Goal: Learn about a topic

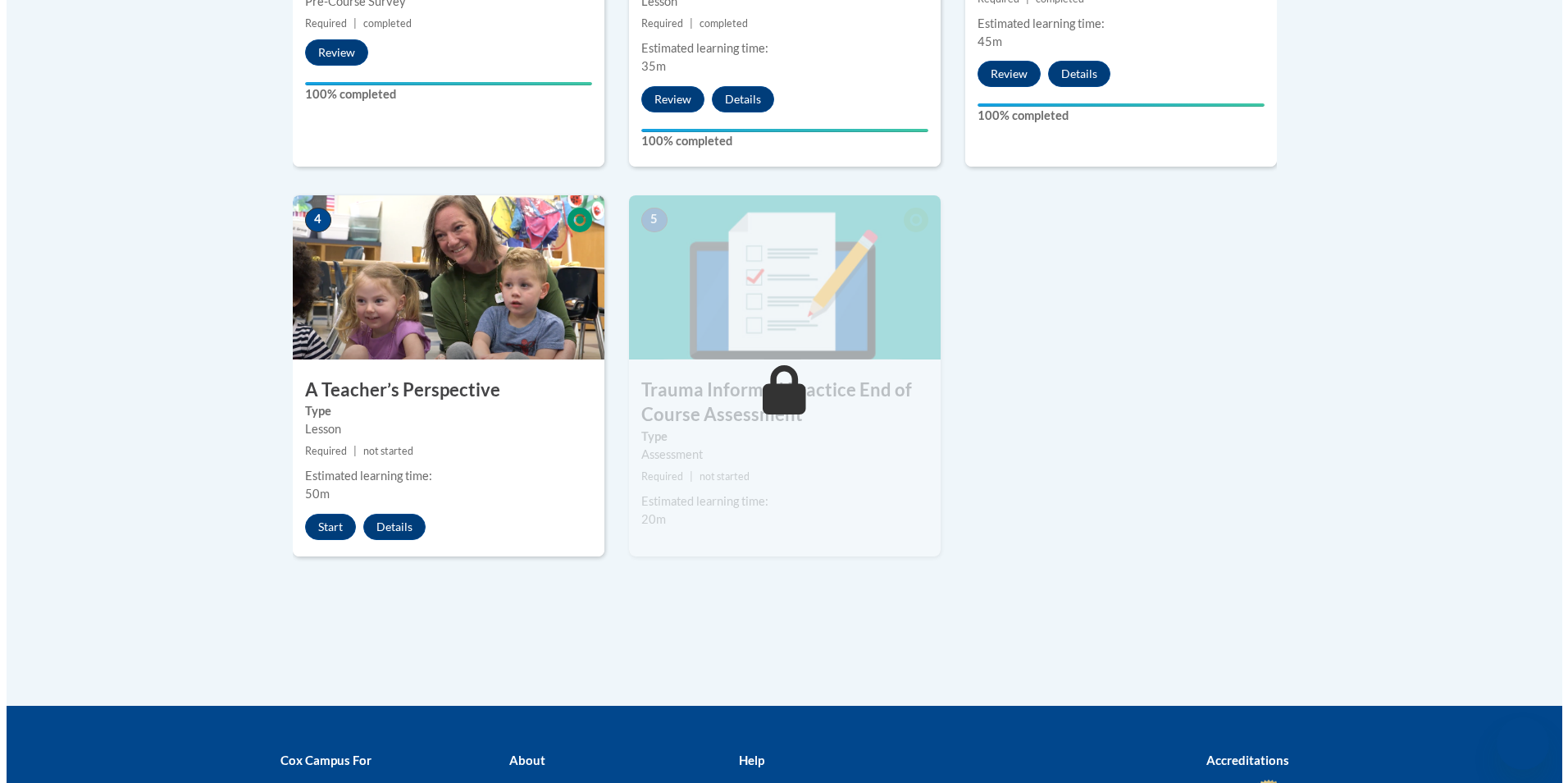
scroll to position [820, 0]
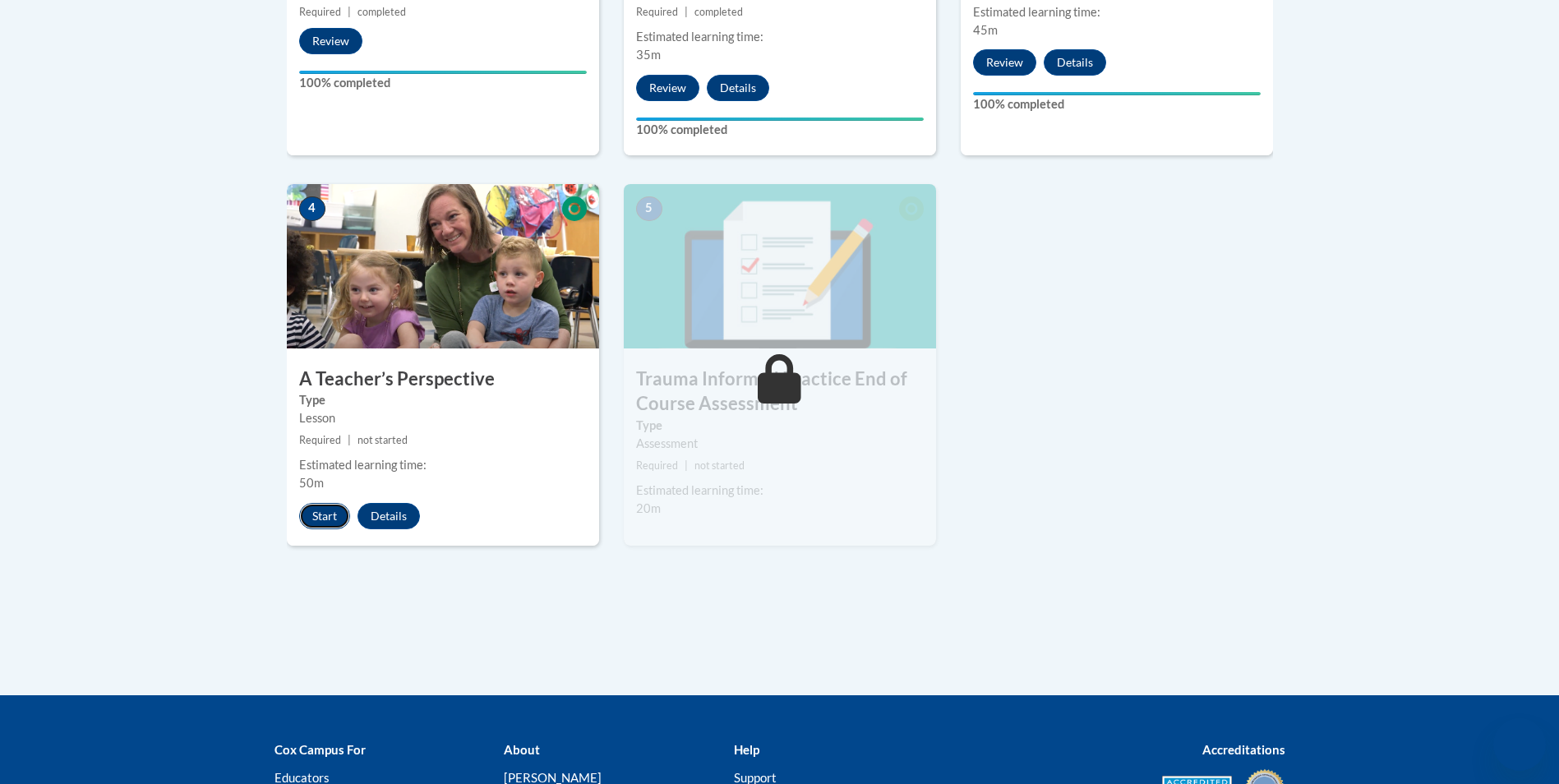
click at [324, 524] on button "Start" at bounding box center [324, 515] width 51 height 26
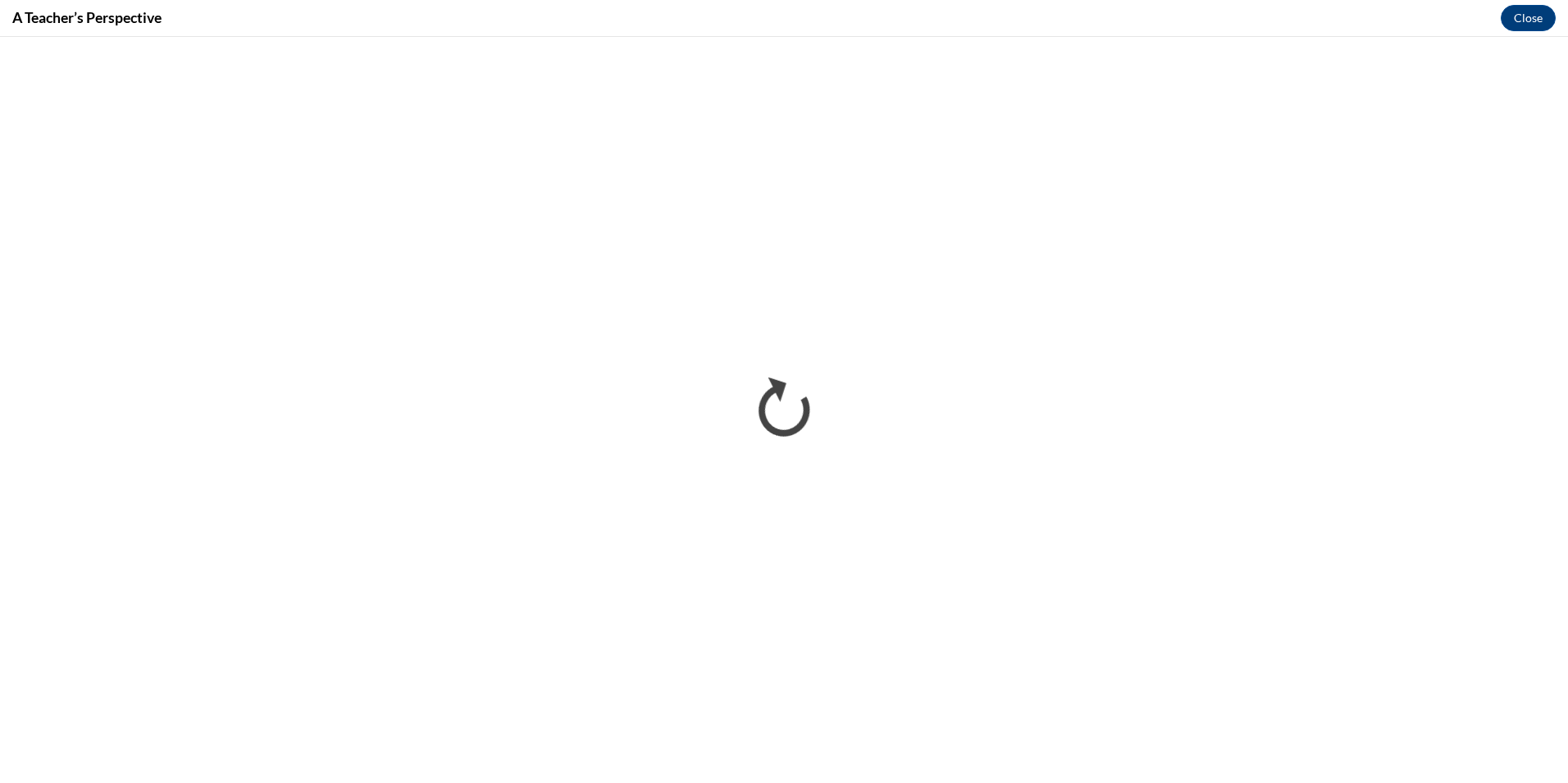
scroll to position [0, 0]
drag, startPoint x: 1202, startPoint y: 8, endPoint x: 1132, endPoint y: 2, distance: 70.3
click at [1176, 2] on div "A Teacher’s Perspective Close" at bounding box center [784, 18] width 1568 height 37
